Goal: Contribute content

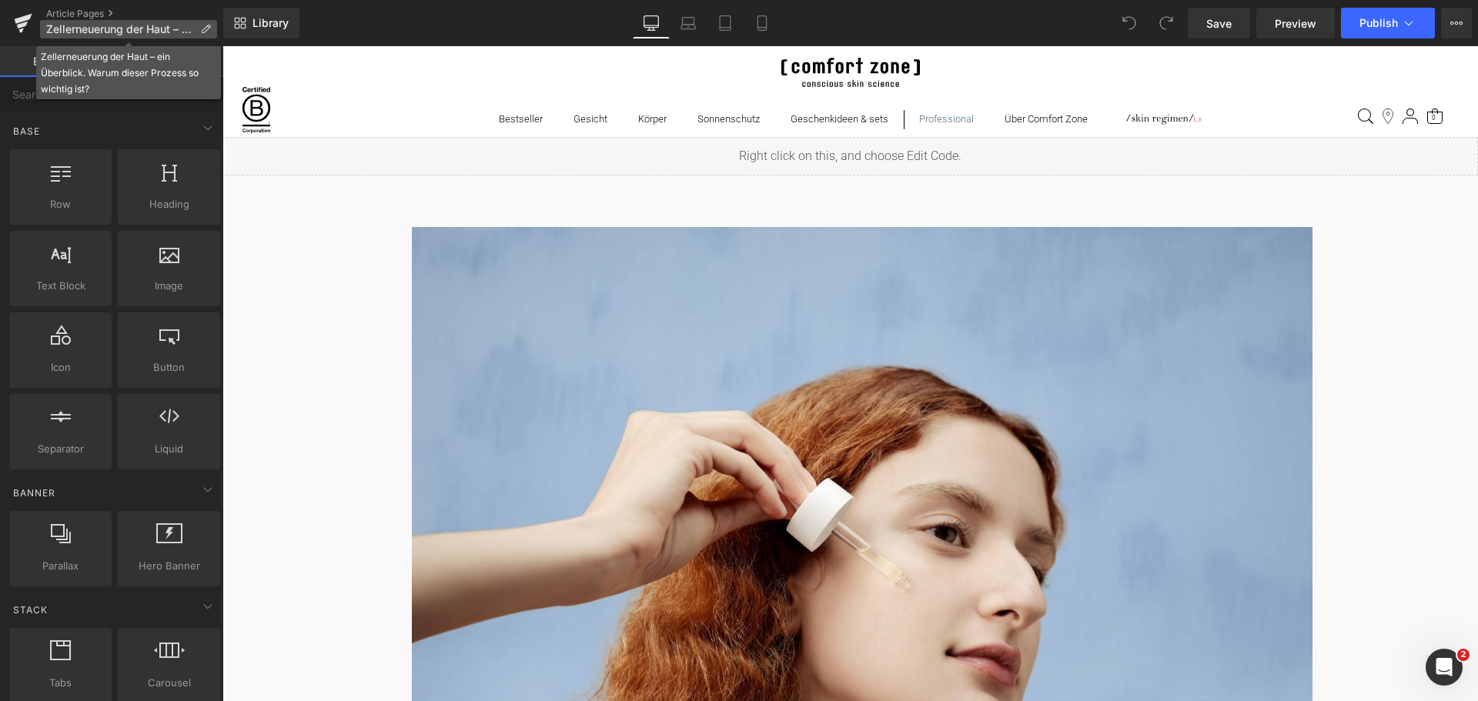
click at [201, 27] on icon at bounding box center [205, 29] width 11 height 11
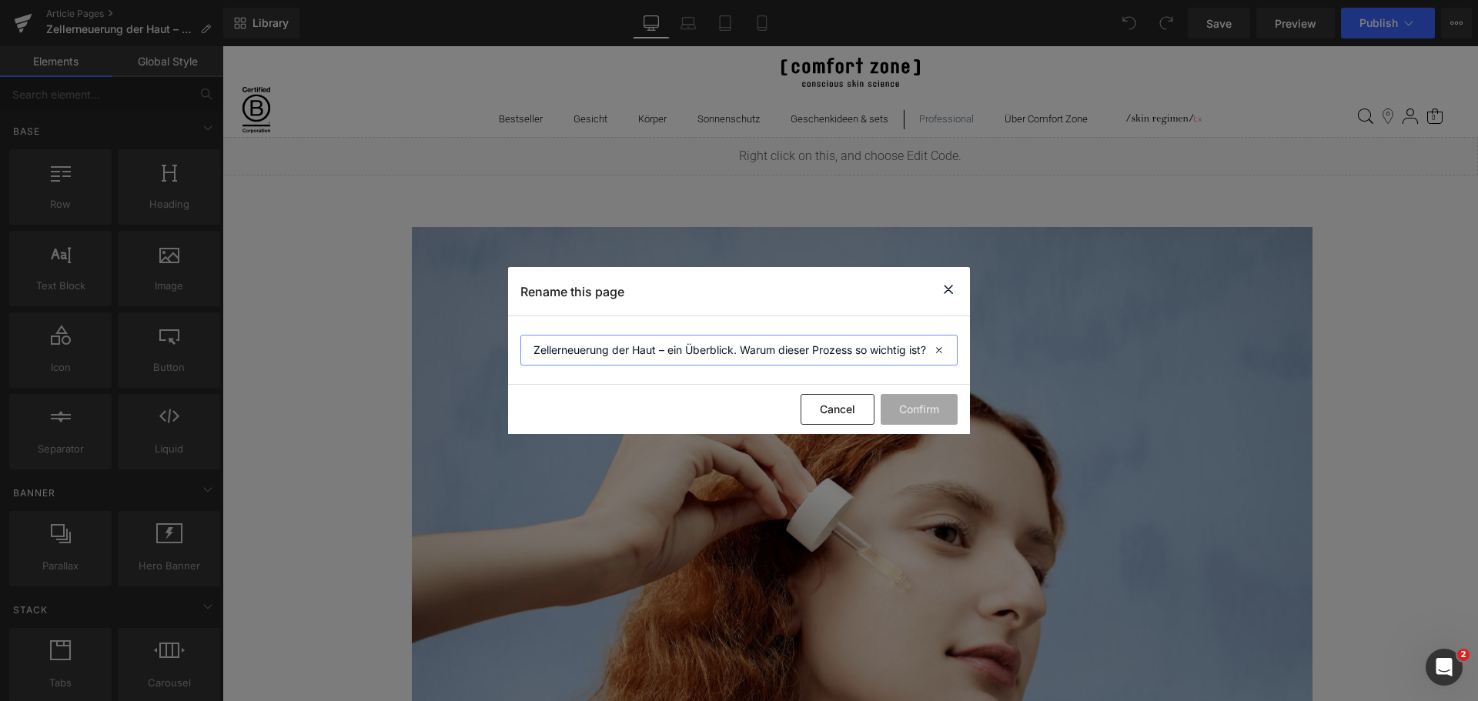
click at [835, 347] on input "Zellerneuerung der Haut – ein Überblick. Warum dieser Prozess so wichtig ist?" at bounding box center [738, 350] width 437 height 31
drag, startPoint x: 807, startPoint y: 351, endPoint x: 1009, endPoint y: 352, distance: 201.7
click at [1009, 352] on div "Rename this page Zellerneuerung der Haut – ein Überblick. Warum dieser Prozess …" at bounding box center [739, 350] width 1478 height 701
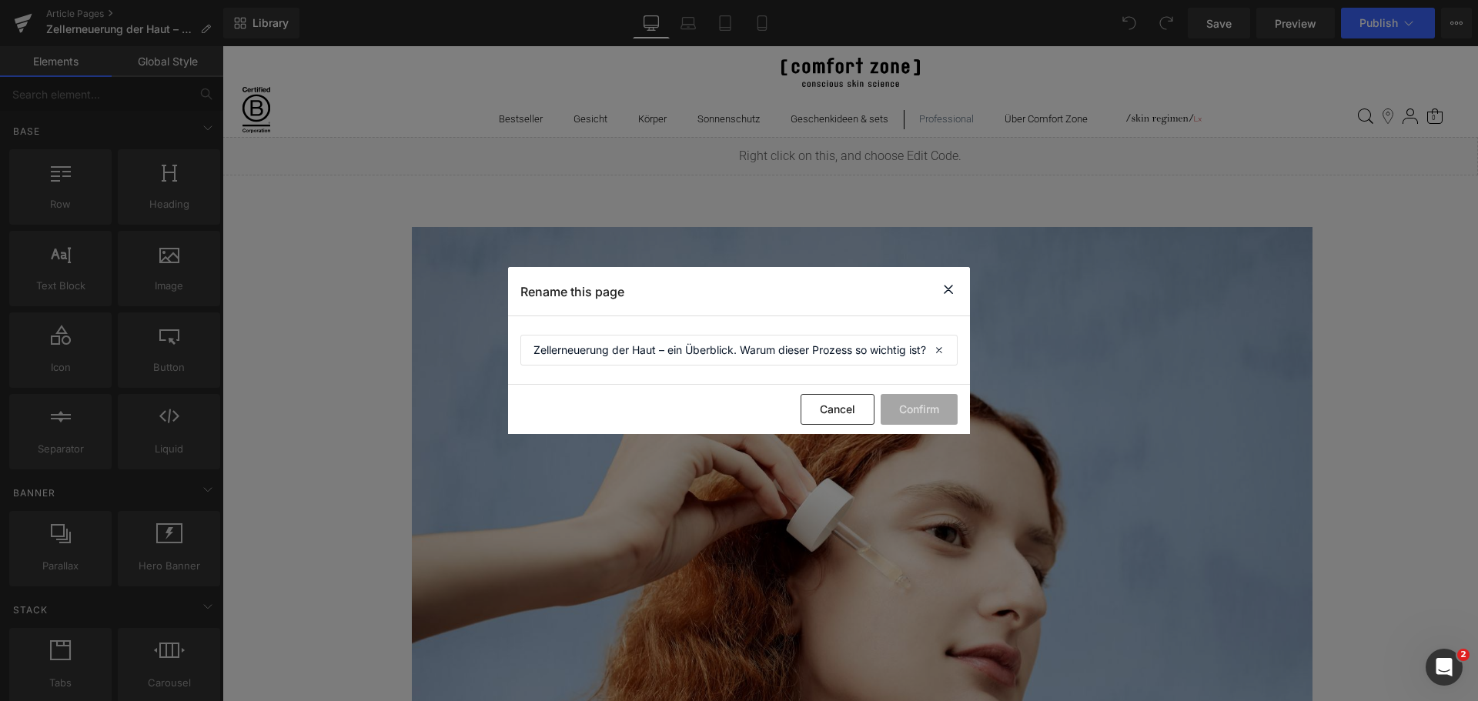
click at [946, 286] on icon at bounding box center [948, 289] width 18 height 19
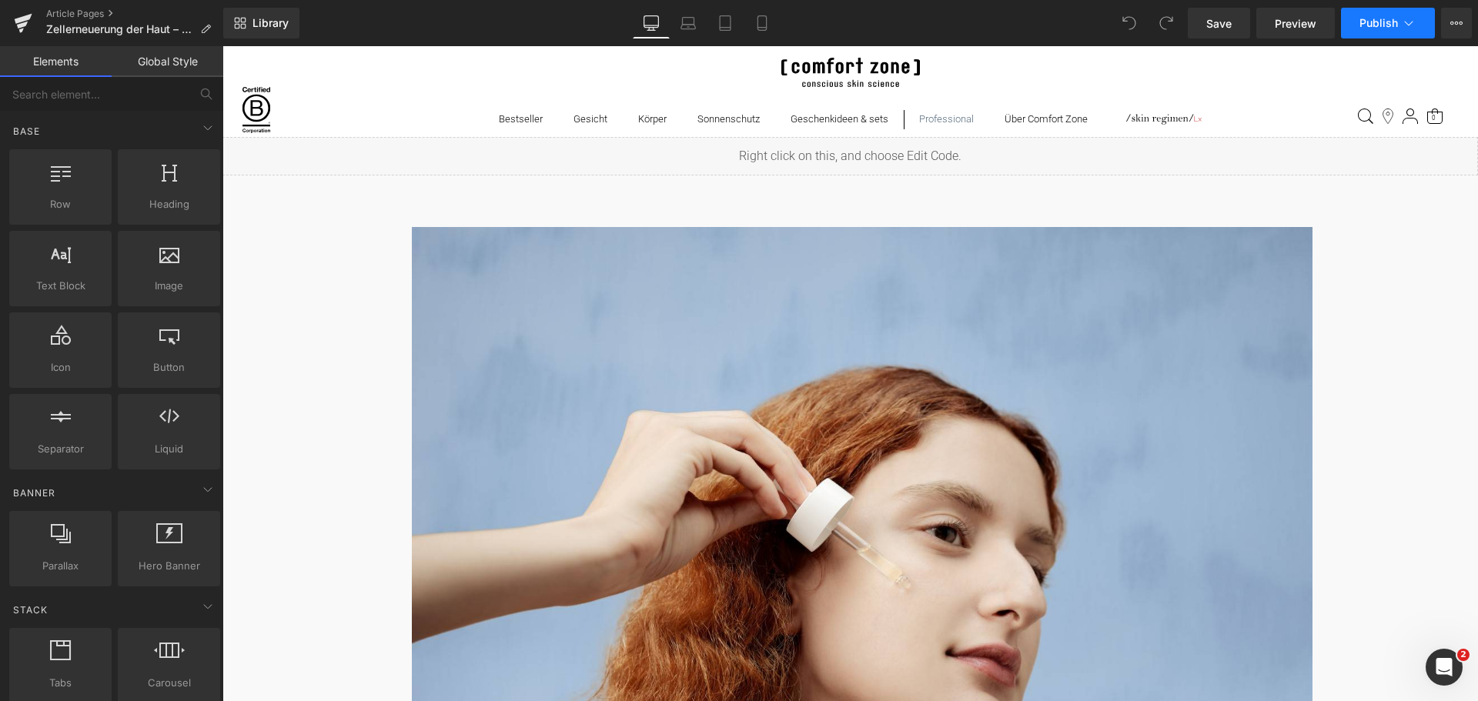
click at [1406, 23] on icon at bounding box center [1409, 23] width 8 height 5
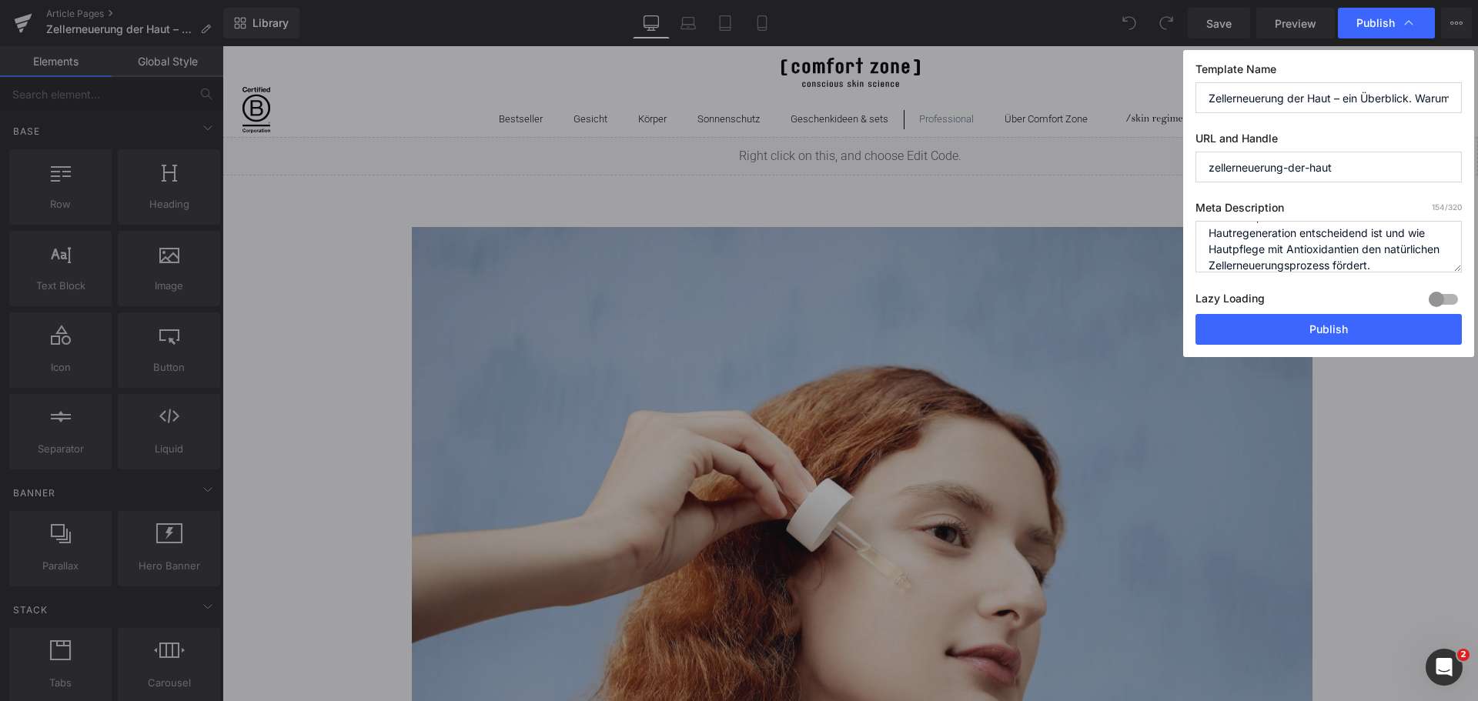
scroll to position [32, 0]
click at [1392, 249] on textarea "Entdecke, warum die Nacht für die Hautregeneration entscheidend ist und wie Hau…" at bounding box center [1328, 247] width 266 height 52
